Goal: Information Seeking & Learning: Learn about a topic

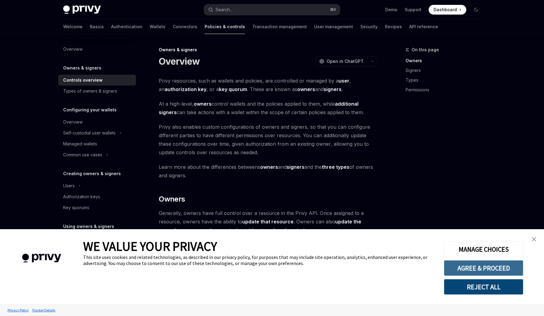
click at [494, 266] on button "AGREE & PROCEED" at bounding box center [484, 268] width 80 height 16
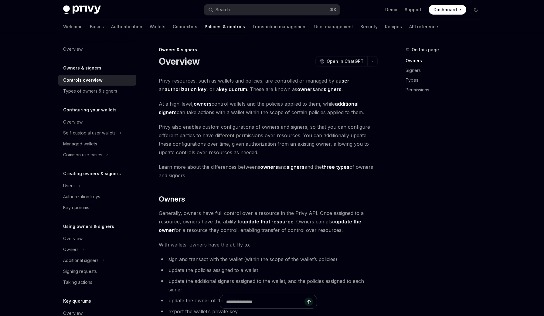
click at [262, 231] on span "Generally, owners have full control over a resource in the Privy API. Once assi…" at bounding box center [268, 221] width 219 height 25
click at [385, 28] on link "Recipes" at bounding box center [393, 26] width 17 height 15
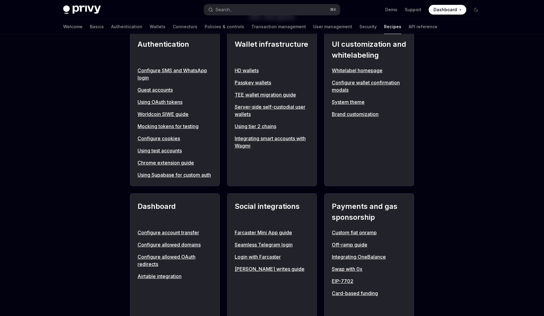
scroll to position [230, 0]
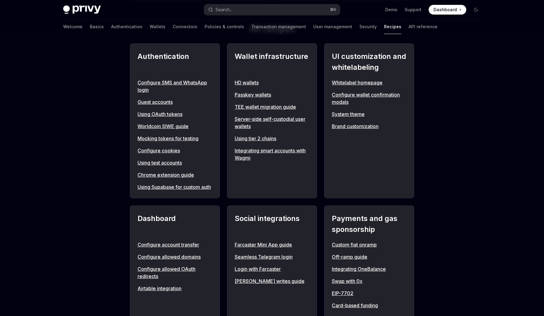
click at [162, 99] on link "Guest accounts" at bounding box center [174, 101] width 75 height 7
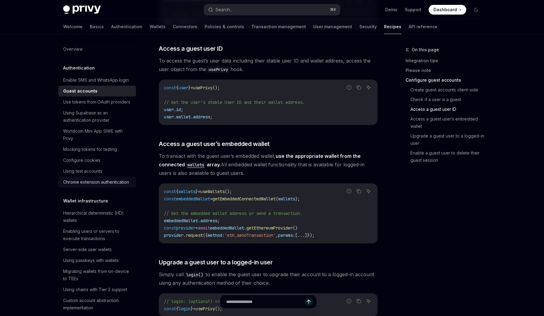
scroll to position [705, 0]
click at [86, 215] on div "Hierarchical deterministic (HD) wallets" at bounding box center [97, 216] width 69 height 15
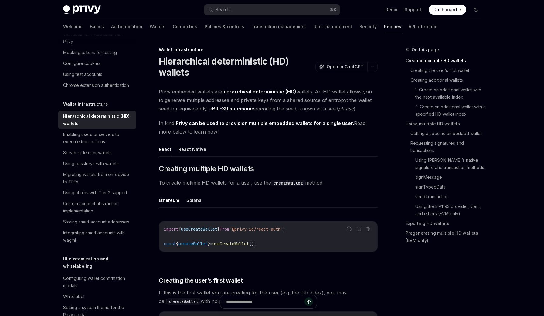
scroll to position [97, 0]
click at [103, 141] on div "Enabling users or servers to execute transactions" at bounding box center [97, 138] width 69 height 15
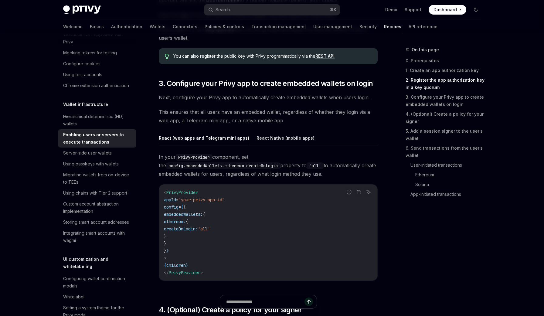
scroll to position [545, 0]
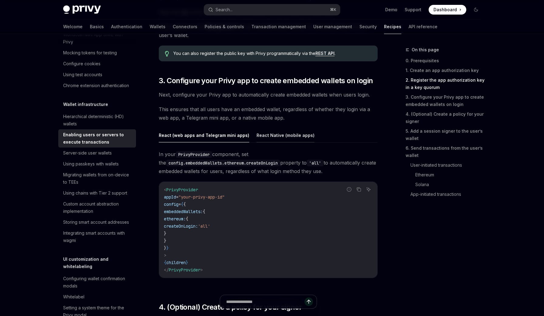
click at [294, 136] on button "React Native (mobile apps)" at bounding box center [285, 135] width 58 height 14
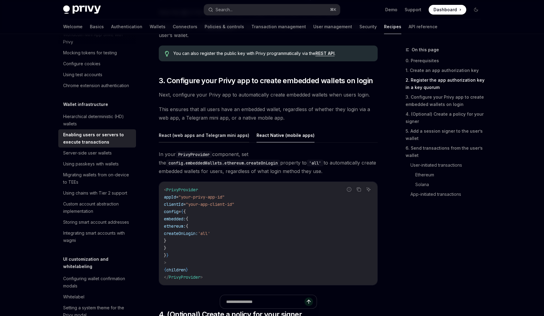
click at [238, 132] on button "React (web apps and Telegram mini apps)" at bounding box center [204, 135] width 90 height 14
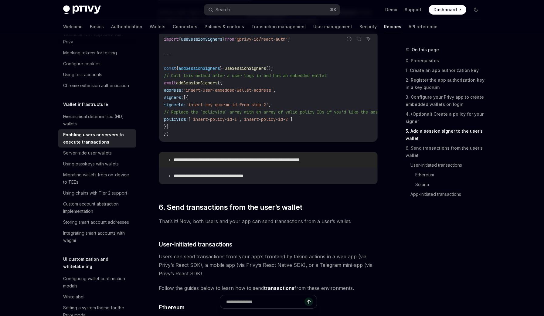
scroll to position [1048, 0]
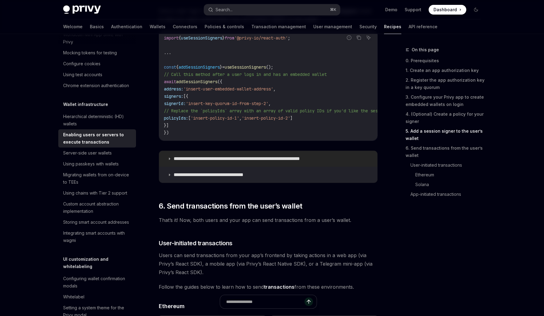
click at [171, 161] on icon at bounding box center [170, 159] width 4 height 4
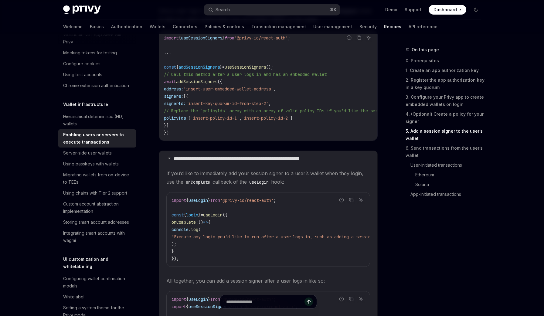
click at [225, 184] on span "If you’d like to immediately add your session signer to a user’s wallet when th…" at bounding box center [268, 177] width 204 height 17
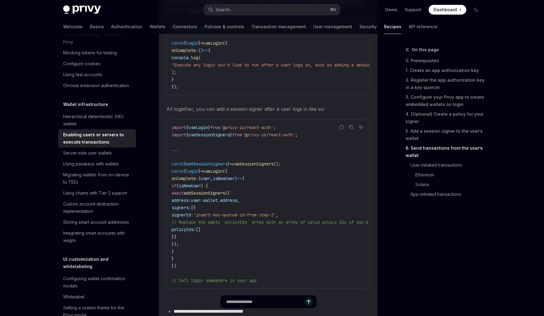
scroll to position [1220, 0]
click at [210, 181] on span "user" at bounding box center [206, 177] width 10 height 5
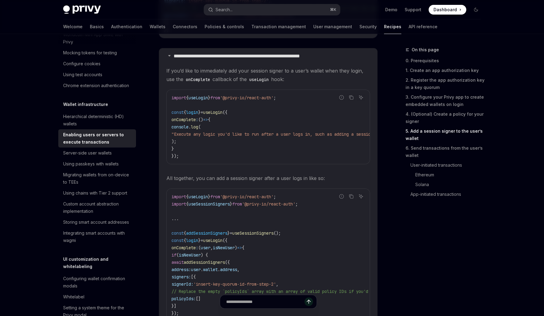
scroll to position [1134, 0]
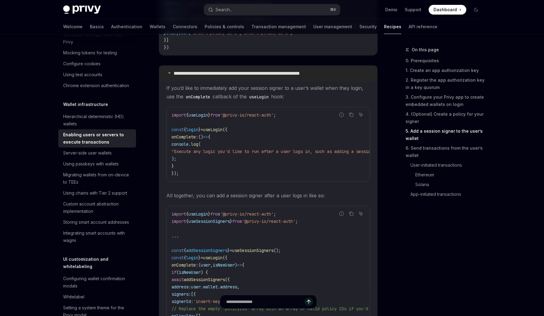
click at [169, 75] on icon at bounding box center [170, 73] width 4 height 4
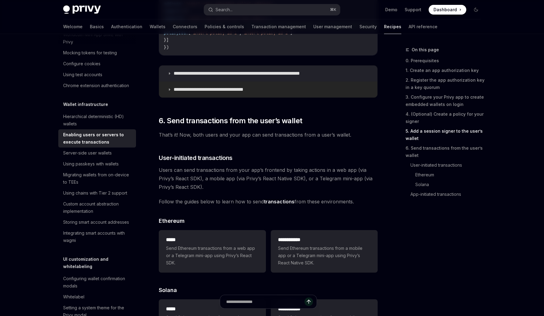
click at [171, 91] on icon at bounding box center [170, 90] width 4 height 4
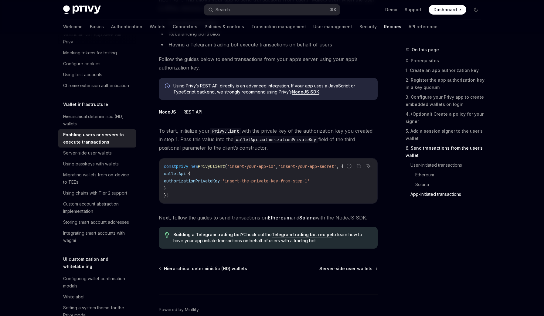
scroll to position [1699, 0]
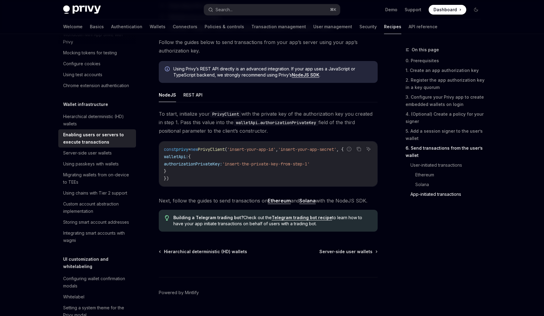
click at [203, 96] on ul "NodeJS REST API" at bounding box center [268, 95] width 219 height 15
click at [194, 96] on button "REST API" at bounding box center [192, 95] width 19 height 14
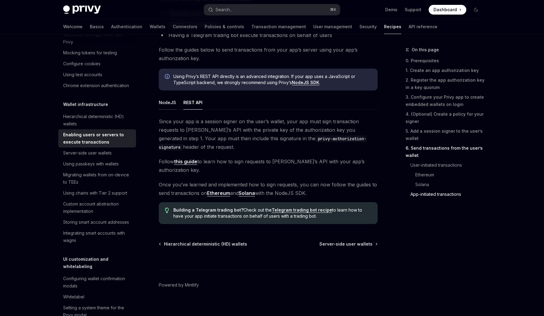
click at [171, 100] on button "NodeJS" at bounding box center [167, 102] width 17 height 14
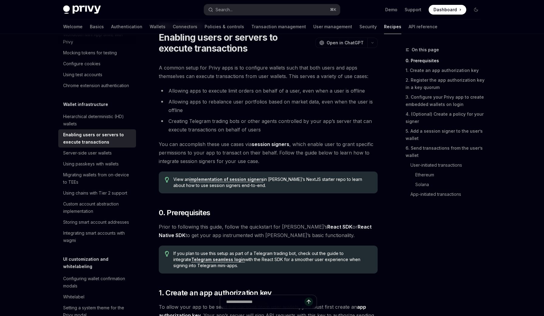
scroll to position [46, 0]
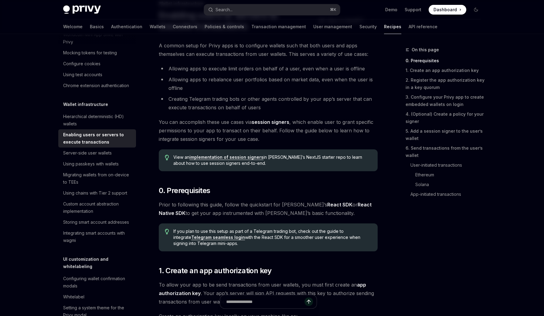
click at [208, 236] on link "Telegram seamless login" at bounding box center [218, 237] width 54 height 5
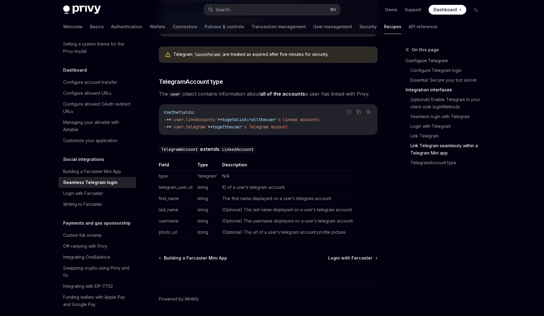
scroll to position [1032, 0]
click at [469, 237] on div "On this page Configure Telegram Configure Telegram login Essential: Secure your…" at bounding box center [439, 181] width 92 height 270
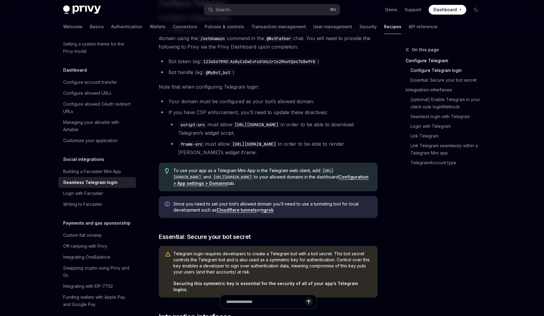
scroll to position [0, 0]
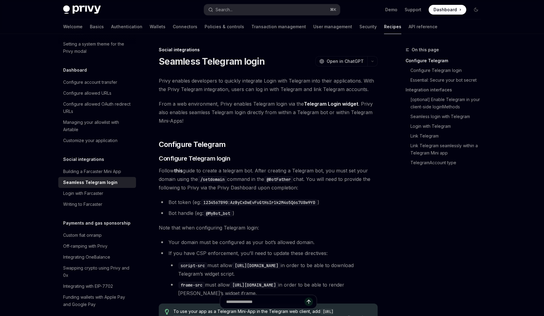
type textarea "*"
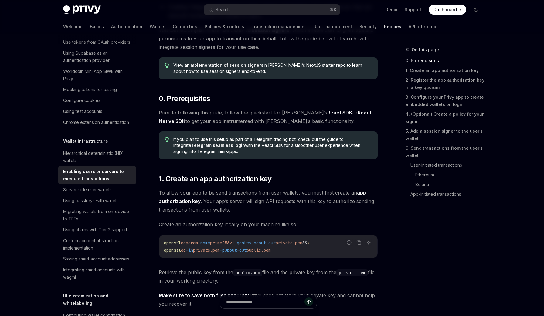
scroll to position [138, 0]
click at [257, 66] on link "implementation of session signers" at bounding box center [226, 64] width 74 height 5
